Goal: Use online tool/utility: Utilize a website feature to perform a specific function

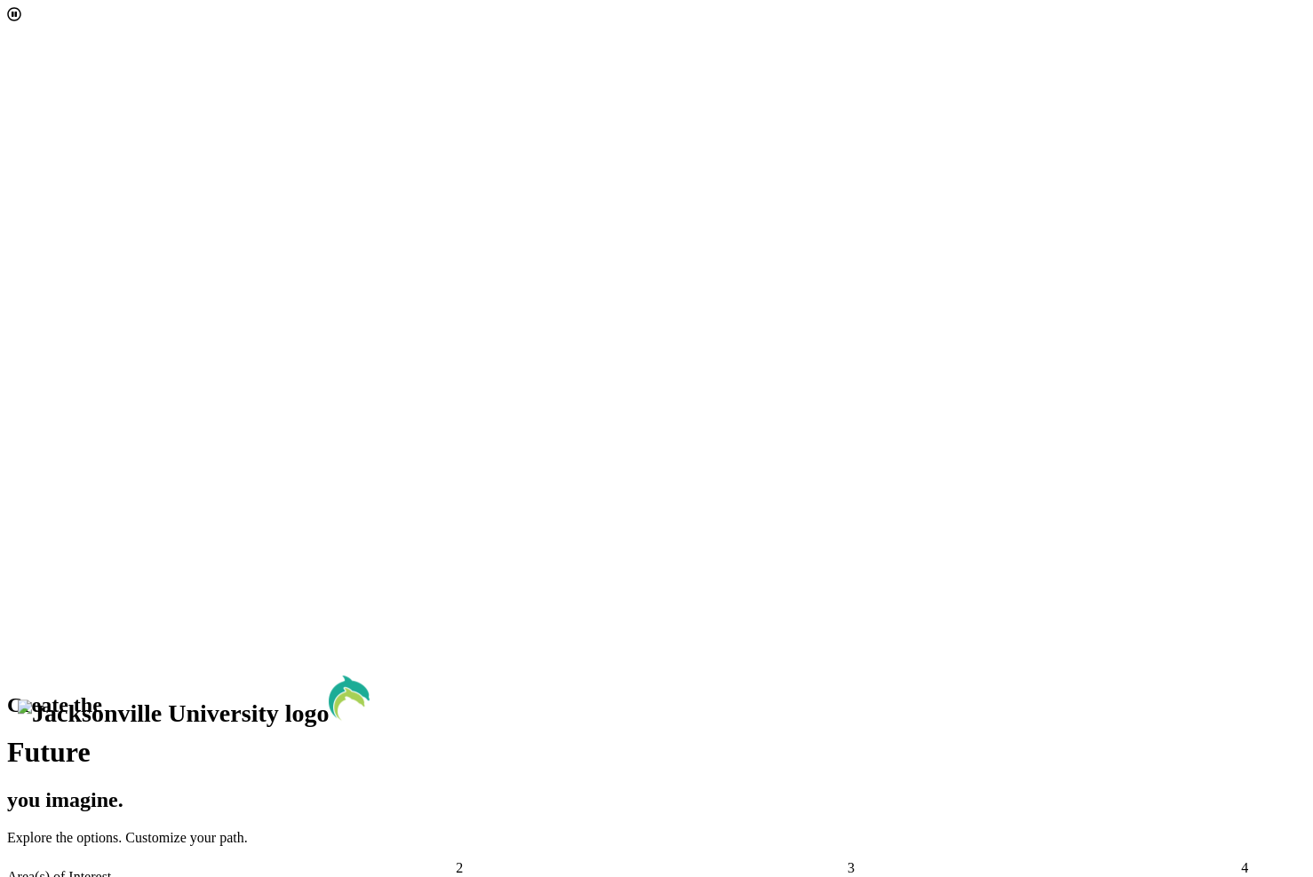
scroll to position [28, 0]
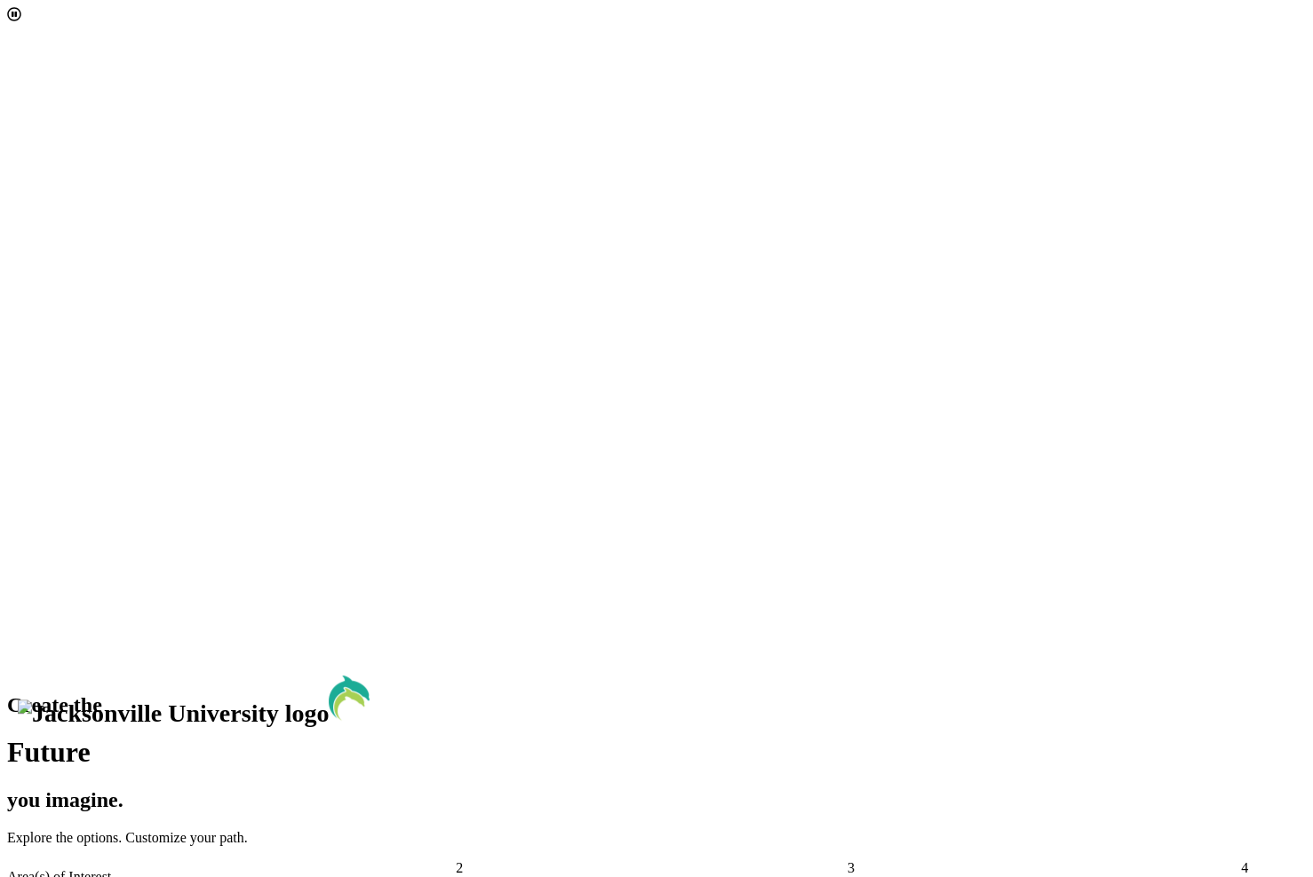
scroll to position [0, 0]
